Goal: Task Accomplishment & Management: Manage account settings

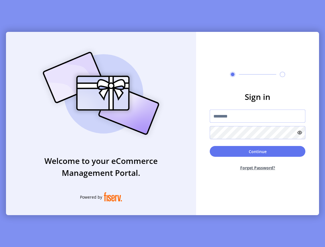
click at [273, 114] on input "text" at bounding box center [258, 116] width 96 height 13
type input "**********"
click at [259, 168] on button "Forget Password?" at bounding box center [258, 167] width 96 height 15
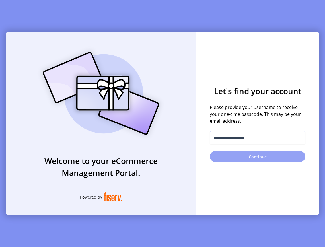
click at [258, 160] on button "Continue" at bounding box center [258, 156] width 96 height 11
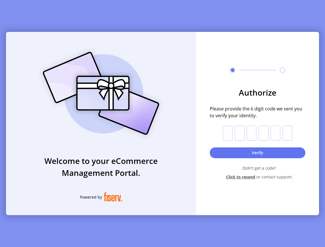
click at [229, 135] on input "text" at bounding box center [228, 133] width 10 height 15
paste input "*"
type input "*"
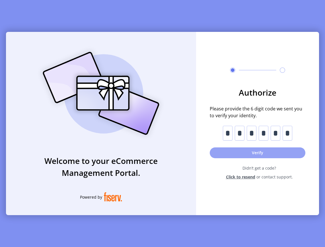
click at [255, 152] on button "Verify" at bounding box center [258, 152] width 96 height 11
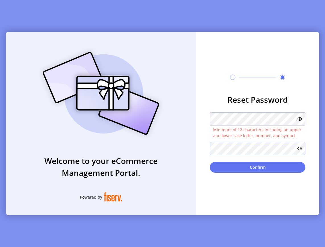
click at [174, 119] on div "**********" at bounding box center [162, 123] width 313 height 183
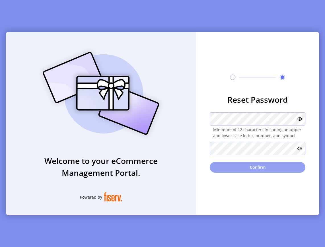
click at [262, 171] on button "Confirm" at bounding box center [258, 167] width 96 height 11
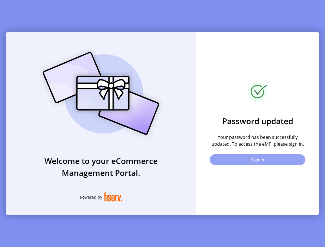
click at [263, 160] on button "Sign In" at bounding box center [258, 159] width 96 height 11
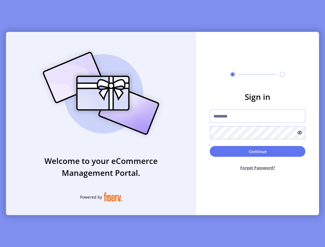
click at [240, 117] on input "text" at bounding box center [258, 116] width 96 height 13
type input "**********"
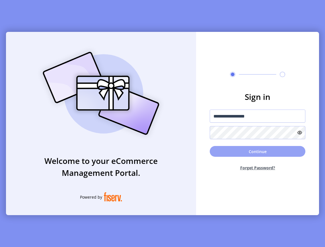
click at [264, 154] on button "Continue" at bounding box center [258, 151] width 96 height 11
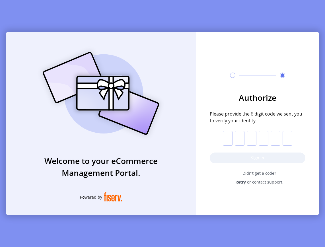
click at [225, 138] on input "text" at bounding box center [228, 138] width 10 height 15
paste input "*"
type input "*"
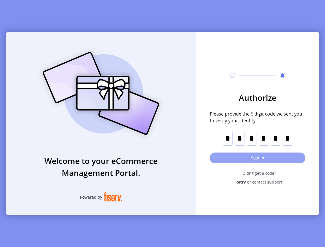
click at [245, 156] on button "Sign in" at bounding box center [258, 157] width 96 height 11
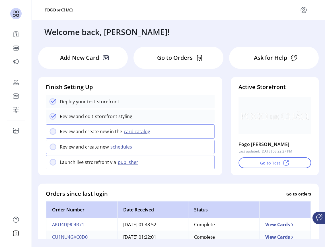
click at [169, 56] on p "Go to Orders" at bounding box center [175, 57] width 36 height 9
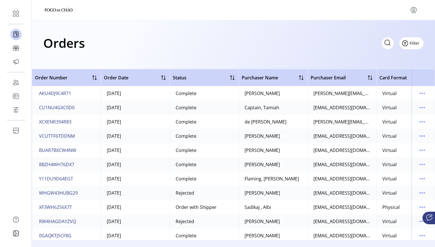
click at [325, 44] on span "Filter" at bounding box center [414, 43] width 10 height 6
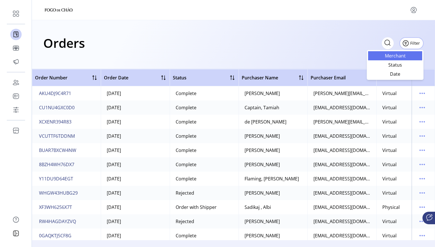
click at [325, 55] on span "Merchant" at bounding box center [394, 55] width 47 height 5
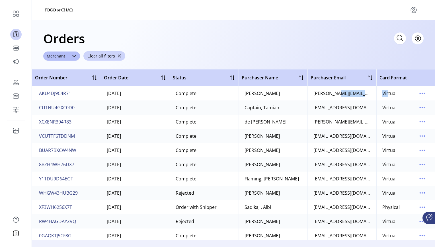
drag, startPoint x: 333, startPoint y: 241, endPoint x: 385, endPoint y: 250, distance: 52.8
click at [325, 247] on html "Dashboard Orders Catalog Promotions Users Accounts Schedules Storefront Configu…" at bounding box center [217, 123] width 435 height 247
click at [118, 55] on span "button" at bounding box center [119, 56] width 4 height 4
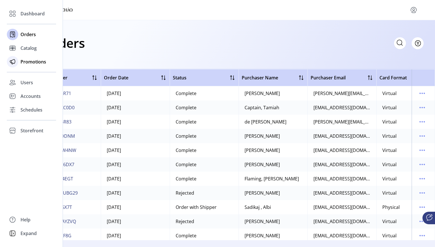
click at [32, 61] on span "Promotions" at bounding box center [33, 61] width 26 height 7
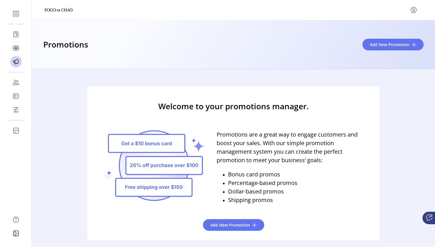
scroll to position [9, 0]
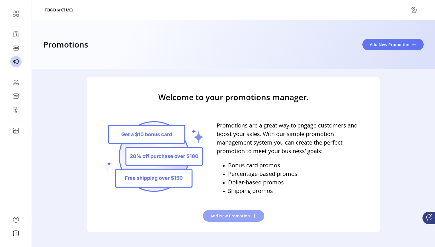
click at [228, 212] on button "Add New Promotion" at bounding box center [233, 216] width 61 height 12
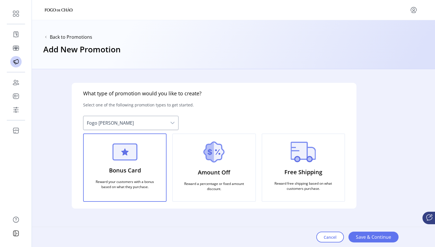
click at [138, 192] on div "Bonus Card Reward your customers with a bonus based on what they purchase." at bounding box center [124, 167] width 83 height 68
click at [166, 125] on span "Fogo [PERSON_NAME]" at bounding box center [124, 123] width 83 height 14
click at [172, 123] on icon "dropdown trigger" at bounding box center [172, 123] width 5 height 5
click at [131, 156] on img at bounding box center [124, 151] width 25 height 17
click at [325, 233] on button "Save & Continue" at bounding box center [373, 237] width 50 height 11
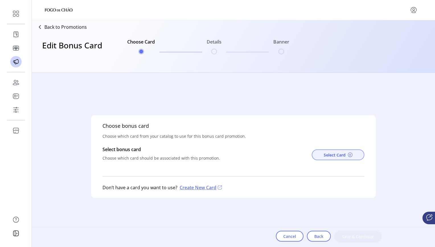
click at [325, 155] on span "Select Card" at bounding box center [334, 155] width 22 height 6
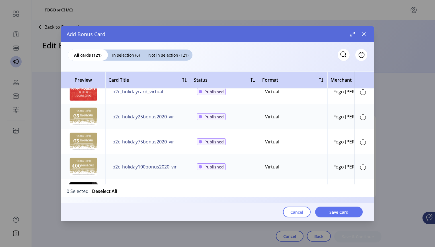
scroll to position [1807, 0]
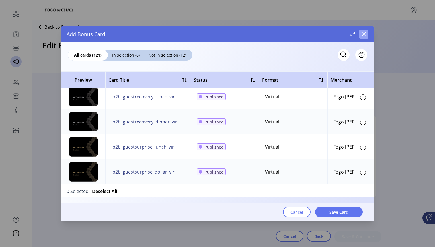
click at [325, 34] on icon "button" at bounding box center [364, 34] width 4 height 4
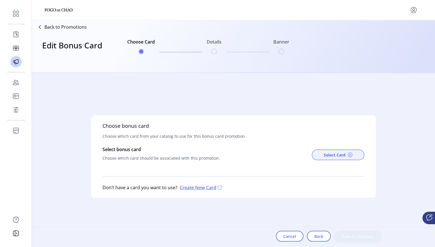
click at [325, 155] on span "Select Card" at bounding box center [334, 155] width 22 height 6
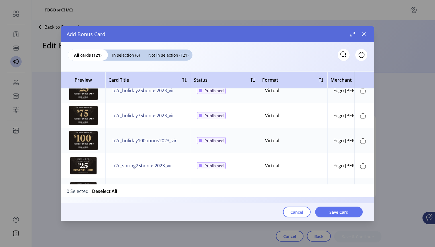
scroll to position [544, 0]
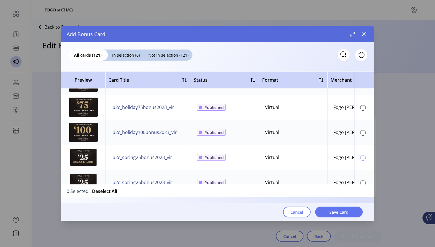
click at [325, 159] on div at bounding box center [363, 158] width 6 height 6
click at [325, 213] on span "Save Card" at bounding box center [338, 212] width 19 height 6
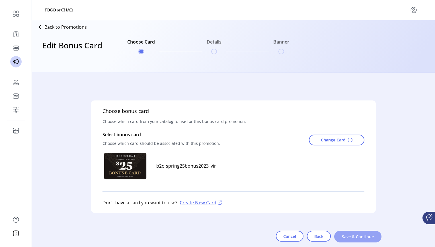
click at [325, 235] on span "Save & Continue" at bounding box center [357, 237] width 32 height 6
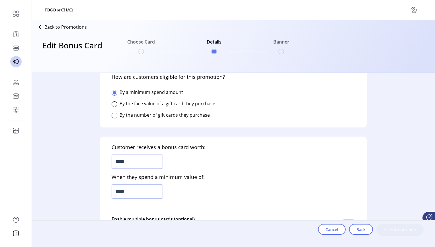
scroll to position [131, 0]
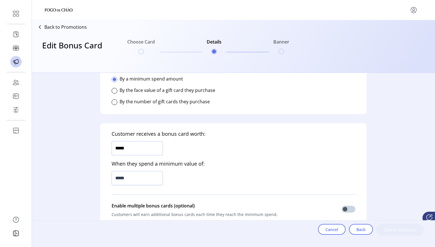
click at [124, 147] on input "*****" at bounding box center [137, 148] width 51 height 14
drag, startPoint x: 130, startPoint y: 148, endPoint x: 89, endPoint y: 148, distance: 41.0
click at [89, 148] on div "Who is this promotion for? Determine who can to see this promotion on your stor…" at bounding box center [233, 156] width 403 height 167
type input "******"
click at [163, 163] on h5 "When they spend a minimum value of:" at bounding box center [158, 162] width 93 height 13
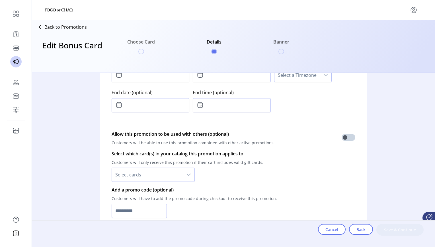
scroll to position [330, 0]
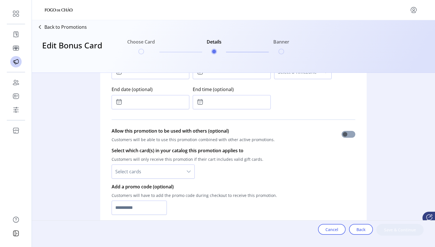
click at [325, 133] on span at bounding box center [348, 134] width 14 height 7
click at [191, 171] on div "dropdown trigger" at bounding box center [188, 172] width 11 height 14
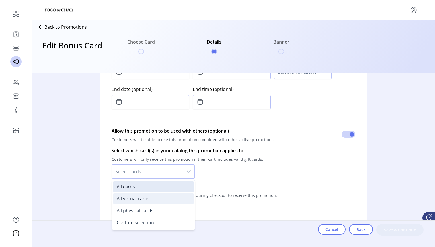
click at [187, 199] on li "All virtual cards" at bounding box center [153, 198] width 80 height 11
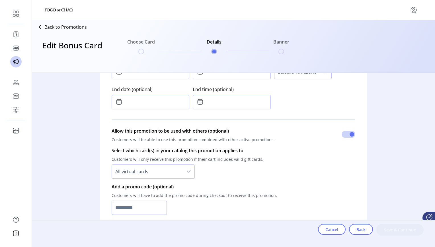
click at [161, 209] on input "text" at bounding box center [139, 208] width 55 height 14
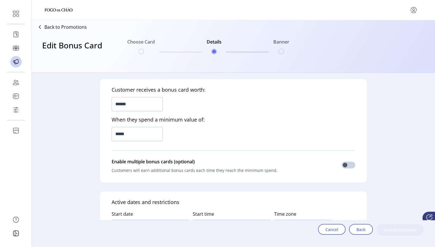
scroll to position [171, 0]
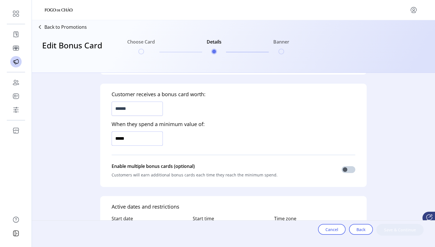
drag, startPoint x: 129, startPoint y: 139, endPoint x: 103, endPoint y: 135, distance: 26.8
click at [103, 135] on div "Customer receives a bonus card worth: ****** When they spend a minimum value of…" at bounding box center [233, 135] width 266 height 103
type input "*******"
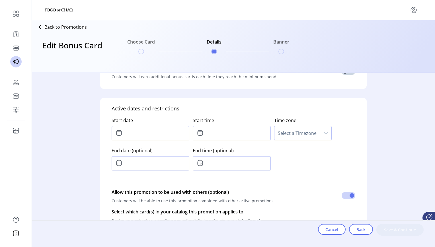
scroll to position [262, 0]
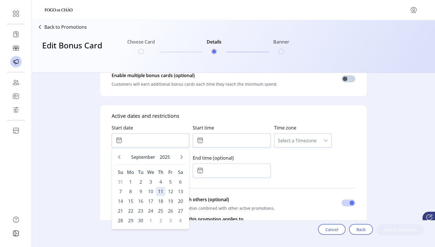
click at [165, 142] on input "text" at bounding box center [151, 140] width 78 height 14
click at [171, 192] on span "12" at bounding box center [170, 191] width 9 height 9
type input "**********"
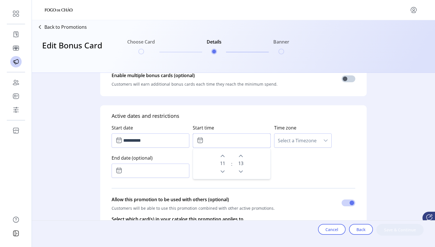
click at [218, 144] on input "text" at bounding box center [232, 140] width 78 height 14
click at [222, 156] on icon "Next Hour" at bounding box center [222, 156] width 5 height 5
click at [240, 170] on icon "Previous Minute" at bounding box center [240, 171] width 5 height 5
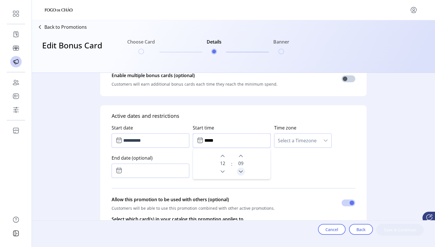
click at [240, 170] on icon "Previous Minute" at bounding box center [240, 171] width 5 height 5
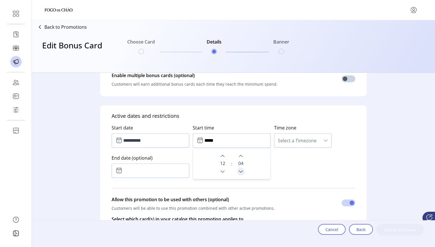
click at [240, 170] on icon "Previous Minute" at bounding box center [240, 171] width 5 height 5
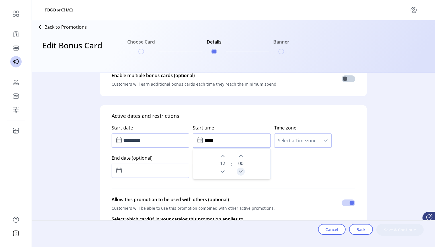
type input "*****"
click at [309, 144] on span "Select a Timezone" at bounding box center [297, 141] width 46 height 14
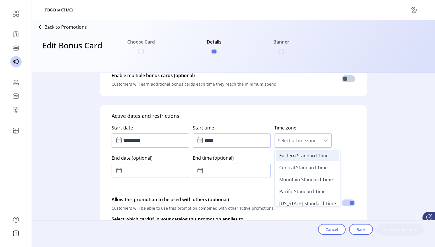
click at [309, 156] on span "Eastern Standard Time" at bounding box center [303, 155] width 49 height 6
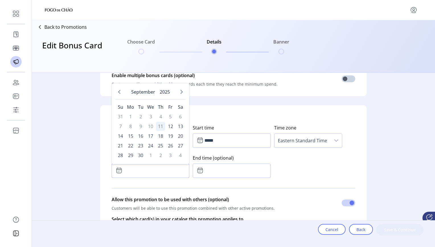
click at [128, 171] on input "text" at bounding box center [151, 171] width 78 height 14
click at [150, 135] on span "17" at bounding box center [150, 135] width 9 height 9
type input "**********"
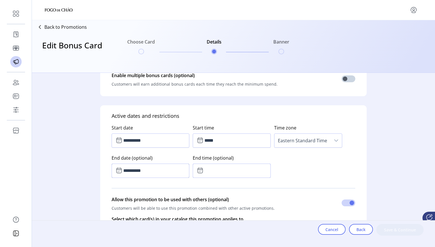
click at [244, 177] on input "text" at bounding box center [232, 171] width 78 height 14
click at [223, 193] on span "11" at bounding box center [222, 193] width 5 height 7
click at [220, 187] on icon "Next Hour" at bounding box center [222, 186] width 5 height 5
click at [241, 200] on icon "Previous Minute" at bounding box center [240, 201] width 5 height 5
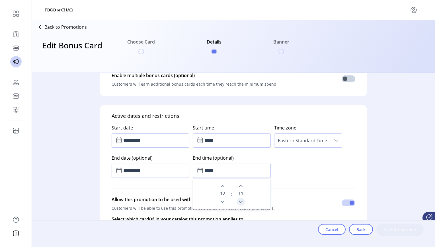
click at [241, 200] on icon "Previous Minute" at bounding box center [240, 201] width 5 height 5
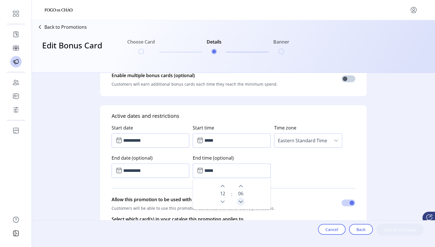
click at [241, 200] on icon "Previous Minute" at bounding box center [240, 201] width 5 height 5
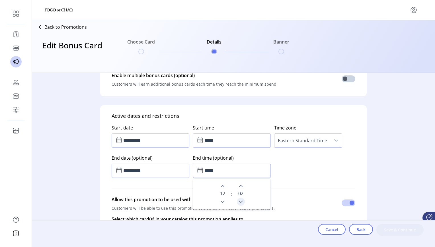
click at [241, 200] on icon "Previous Minute" at bounding box center [240, 201] width 5 height 5
type input "*****"
click at [300, 202] on div "Allow this promotion to be used with others (optional) Customers will be able t…" at bounding box center [234, 204] width 244 height 17
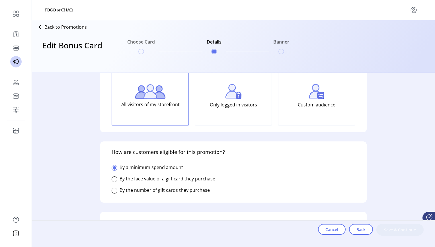
scroll to position [41, 0]
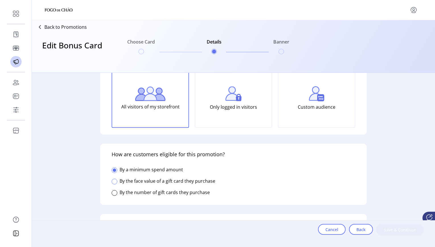
click at [115, 183] on div at bounding box center [115, 182] width 6 height 6
click at [114, 168] on div at bounding box center [115, 170] width 6 height 6
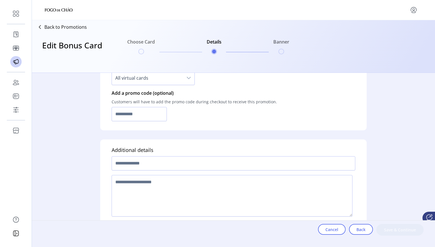
scroll to position [432, 0]
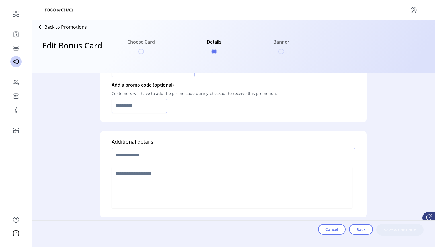
click at [221, 153] on input "text" at bounding box center [234, 155] width 244 height 14
type input "**********"
click at [325, 200] on textarea at bounding box center [232, 188] width 241 height 42
type textarea "**********"
click at [325, 227] on span "Save & Continue" at bounding box center [399, 230] width 32 height 6
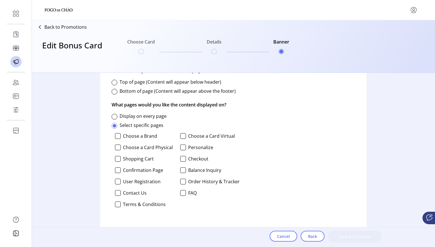
scroll to position [276, 0]
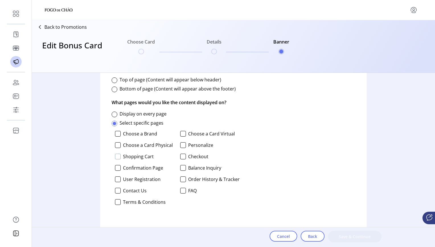
drag, startPoint x: 112, startPoint y: 155, endPoint x: 117, endPoint y: 155, distance: 4.6
click at [117, 155] on div "Choose a Brand Choose a Card Virtual Choose a Card Physical Personalize Shoppin…" at bounding box center [176, 170] width 128 height 82
click at [117, 155] on div at bounding box center [118, 157] width 6 height 6
click at [119, 156] on icon at bounding box center [118, 156] width 4 height 4
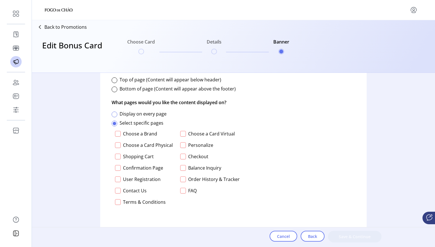
click at [115, 115] on div at bounding box center [115, 115] width 6 height 6
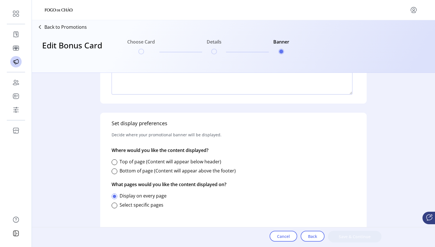
scroll to position [194, 0]
drag, startPoint x: 268, startPoint y: 215, endPoint x: 378, endPoint y: 197, distance: 112.1
click at [325, 197] on div "Upload a promotional banner (optional) Add a banner to tout this promotion on y…" at bounding box center [233, 156] width 364 height 167
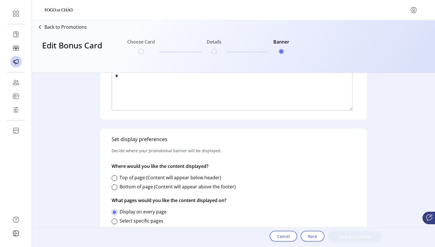
scroll to position [184, 0]
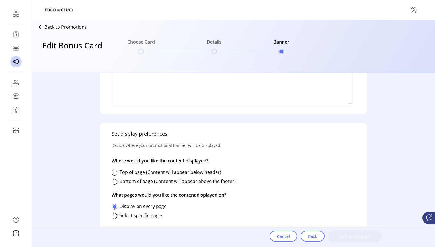
click at [325, 164] on div "Set display preferences Decide where your promotional banner will be displayed.…" at bounding box center [233, 182] width 266 height 118
click at [115, 216] on div at bounding box center [115, 216] width 6 height 6
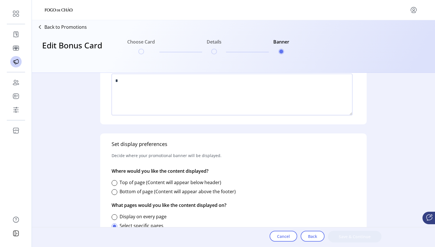
scroll to position [171, 0]
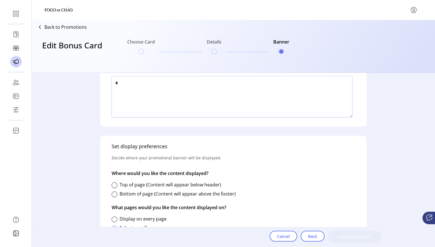
drag, startPoint x: 375, startPoint y: 172, endPoint x: 381, endPoint y: 218, distance: 47.3
click at [325, 218] on div "Upload a promotional banner (optional) Add a banner to tout this promotion on y…" at bounding box center [233, 156] width 364 height 167
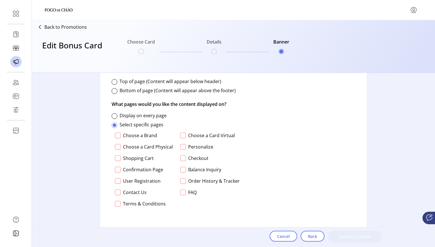
scroll to position [276, 0]
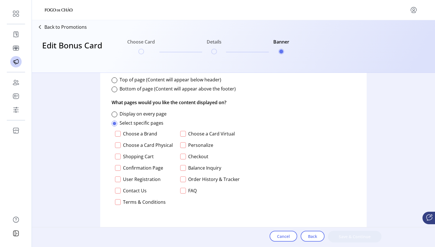
click at [182, 156] on div at bounding box center [183, 157] width 6 height 6
click at [182, 168] on div at bounding box center [183, 168] width 6 height 6
click at [120, 170] on div at bounding box center [118, 168] width 6 height 6
click at [118, 158] on div at bounding box center [118, 157] width 6 height 6
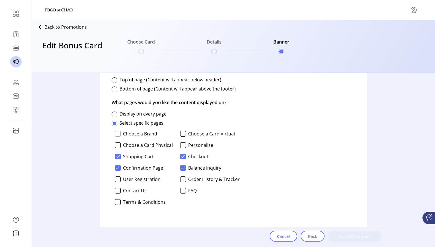
click at [116, 135] on div at bounding box center [118, 134] width 6 height 6
click at [116, 135] on icon at bounding box center [118, 134] width 4 height 4
click at [117, 133] on div at bounding box center [118, 134] width 6 height 6
click at [117, 146] on div at bounding box center [118, 145] width 6 height 6
click at [182, 133] on div at bounding box center [183, 134] width 6 height 6
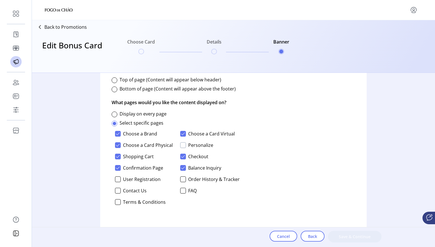
click at [183, 146] on div at bounding box center [183, 145] width 6 height 6
click at [314, 192] on div "Set display preferences Decide where your promotional banner will be displayed.…" at bounding box center [233, 131] width 266 height 200
drag, startPoint x: 375, startPoint y: 199, endPoint x: 374, endPoint y: 189, distance: 10.3
click at [325, 189] on div "Upload a promotional banner (optional) Add a banner to tout this promotion on y…" at bounding box center [233, 156] width 364 height 167
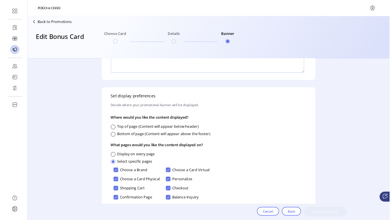
scroll to position [0, 0]
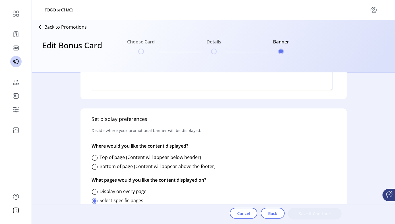
drag, startPoint x: 359, startPoint y: 144, endPoint x: 364, endPoint y: 168, distance: 24.8
click at [325, 168] on div "Upload a promotional banner (optional) Add a banner to tout this promotion on y…" at bounding box center [213, 145] width 363 height 145
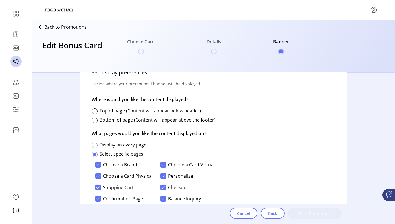
click at [96, 144] on div at bounding box center [95, 146] width 6 height 6
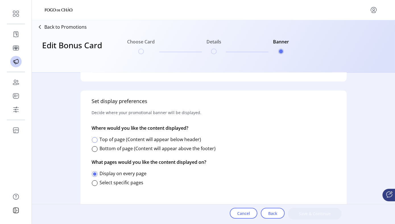
click at [94, 140] on div at bounding box center [95, 140] width 6 height 6
click at [315, 212] on span "Save & Continue" at bounding box center [315, 214] width 39 height 6
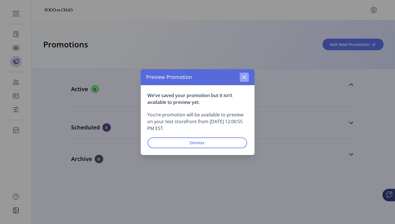
click at [244, 78] on icon "button" at bounding box center [244, 77] width 5 height 5
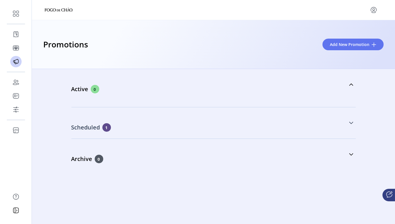
click at [325, 122] on icon at bounding box center [351, 123] width 5 height 5
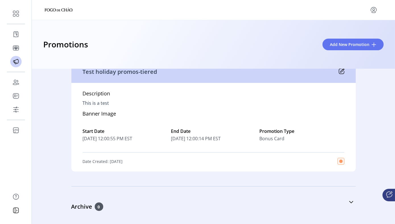
scroll to position [80, 0]
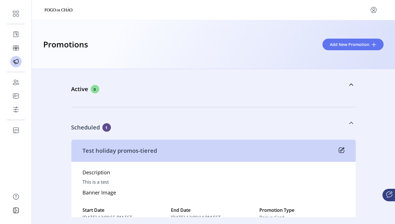
click at [189, 193] on div "Description This is a test Banner Image Start Date [DATE] 12:00:55 PM EST End D…" at bounding box center [213, 206] width 284 height 89
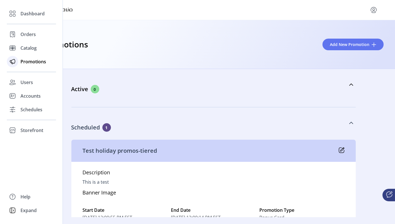
click at [37, 63] on span "Promotions" at bounding box center [33, 61] width 26 height 7
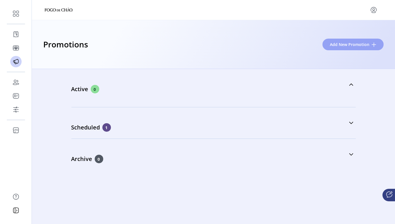
click at [325, 44] on span "Add New Promotion" at bounding box center [350, 45] width 40 height 6
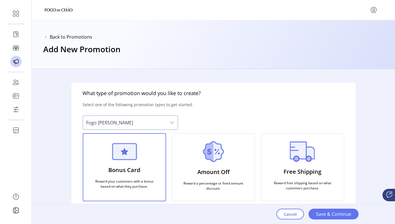
click at [148, 158] on div "Bonus Card Reward your customers with a bonus based on what they purchase." at bounding box center [124, 167] width 83 height 68
click at [114, 154] on img at bounding box center [124, 151] width 25 height 17
click at [139, 184] on p "Reward your customers with a bonus based on what they purchase." at bounding box center [124, 184] width 69 height 15
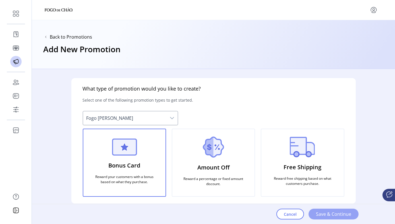
click at [325, 212] on span "Save & Continue" at bounding box center [333, 214] width 35 height 7
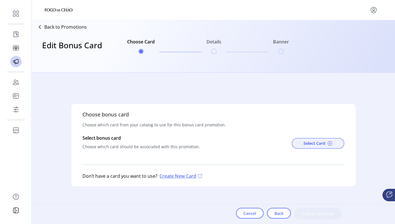
click at [314, 142] on span "Select Card" at bounding box center [315, 144] width 22 height 6
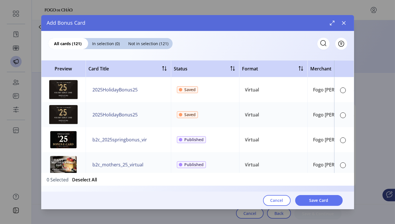
click at [241, 42] on div "All cards (121) In selection (0) Not in selection (121) Filter" at bounding box center [197, 40] width 313 height 19
click at [131, 190] on div "All cards (121) In selection (0) Not in selection (121) Filter Preview Card Tit…" at bounding box center [197, 120] width 313 height 179
click at [325, 114] on div at bounding box center [343, 116] width 6 height 6
click at [312, 199] on span "Save Card" at bounding box center [318, 201] width 19 height 6
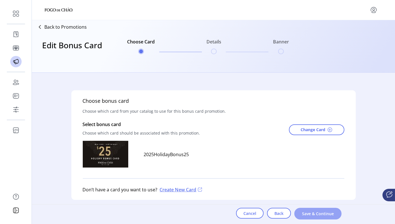
click at [314, 215] on span "Save & Continue" at bounding box center [318, 214] width 32 height 6
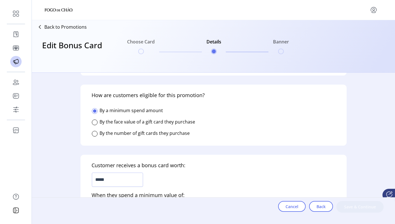
scroll to position [102, 0]
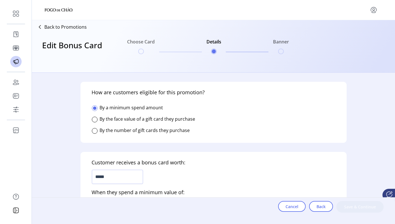
click at [151, 118] on label "By the face value of a gift card they purchase" at bounding box center [148, 119] width 96 height 6
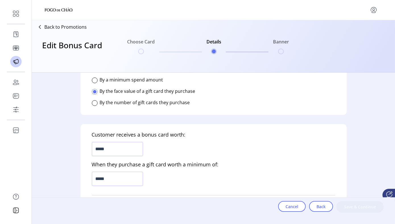
scroll to position [131, 0]
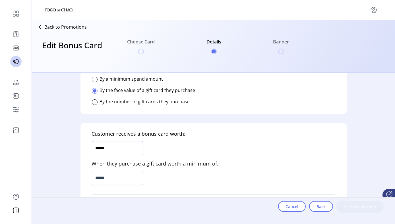
drag, startPoint x: 111, startPoint y: 145, endPoint x: 78, endPoint y: 143, distance: 33.4
click at [78, 143] on form "Who is this promotion for? Determine who can to see this promotion on your stor…" at bounding box center [213, 145] width 284 height 145
type input "******"
drag, startPoint x: 112, startPoint y: 177, endPoint x: 86, endPoint y: 176, distance: 25.6
click at [86, 176] on div "Customer receives a bonus card worth: ****** When they purchase a gift card wor…" at bounding box center [214, 174] width 266 height 103
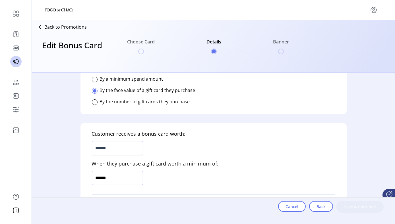
type input "*******"
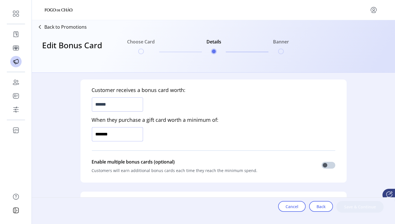
scroll to position [165, 0]
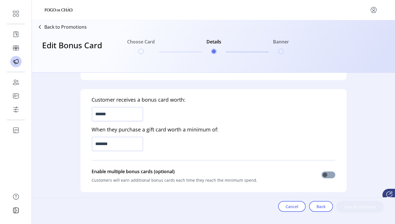
click at [325, 174] on span at bounding box center [329, 175] width 14 height 7
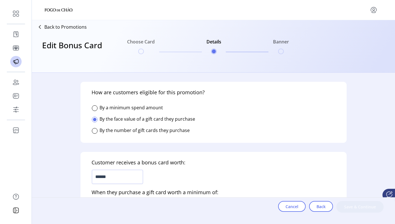
scroll to position [99, 0]
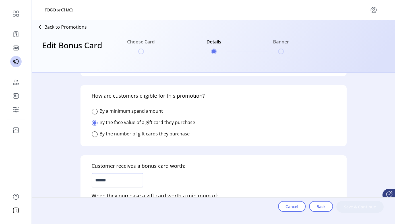
drag, startPoint x: 197, startPoint y: 122, endPoint x: 93, endPoint y: 108, distance: 105.3
click at [93, 108] on div "How are customers eligible for this promotion? By a minimum spend amount By the…" at bounding box center [214, 115] width 266 height 61
copy div "By a minimum spend amount By the face value of a gift card they purchase"
click at [209, 211] on div "Cancel Back Save & Continue" at bounding box center [213, 208] width 363 height 20
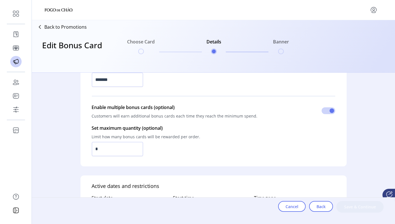
scroll to position [226, 0]
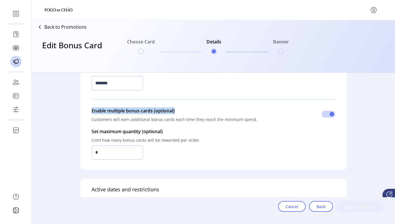
drag, startPoint x: 178, startPoint y: 109, endPoint x: 92, endPoint y: 108, distance: 85.3
click at [92, 108] on p "Enable multiple bonus cards (optional)" at bounding box center [175, 111] width 166 height 7
copy p "Enable multiple bonus cards (optional)"
